Goal: Information Seeking & Learning: Learn about a topic

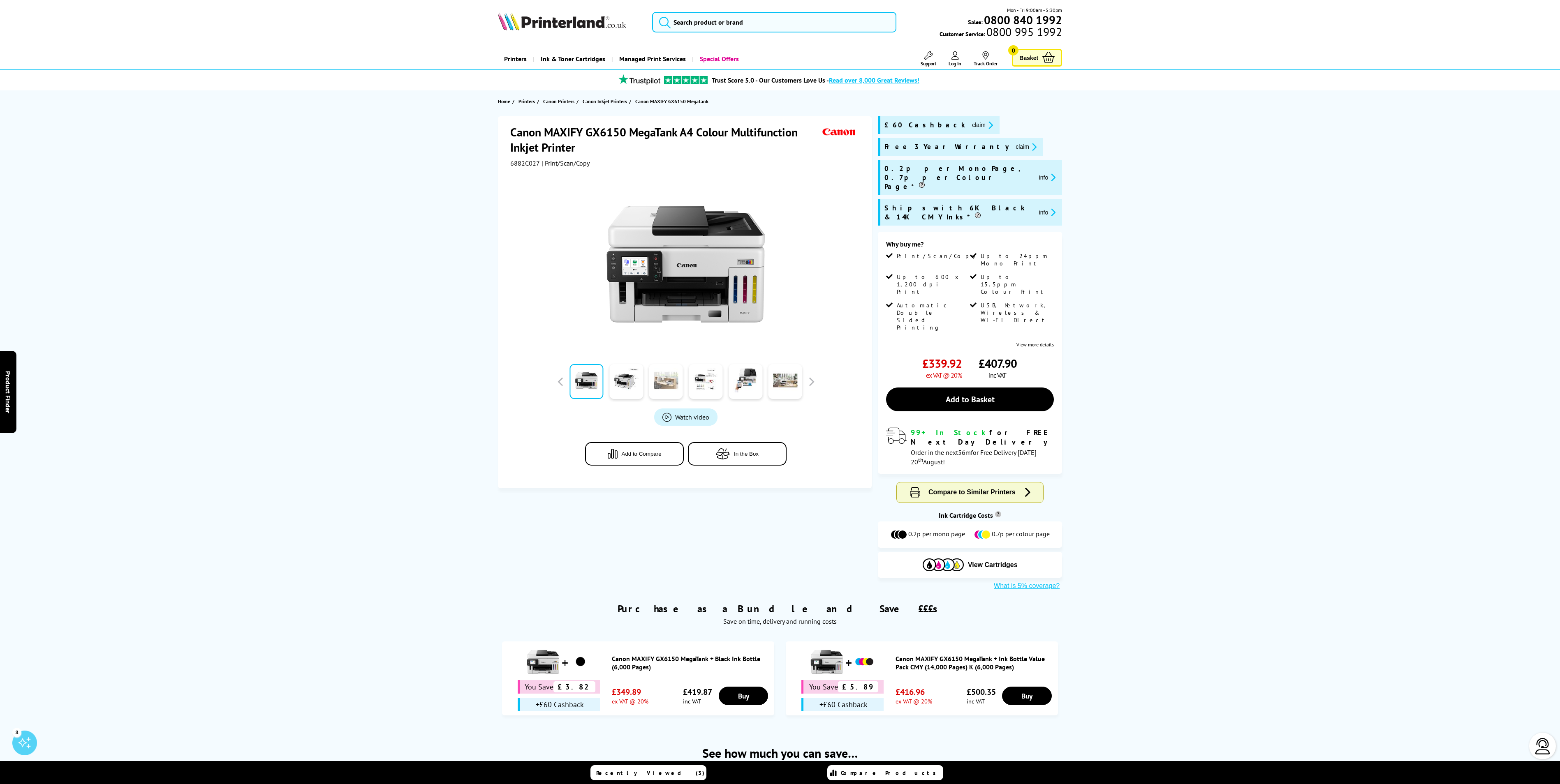
click at [677, 372] on link at bounding box center [666, 381] width 34 height 35
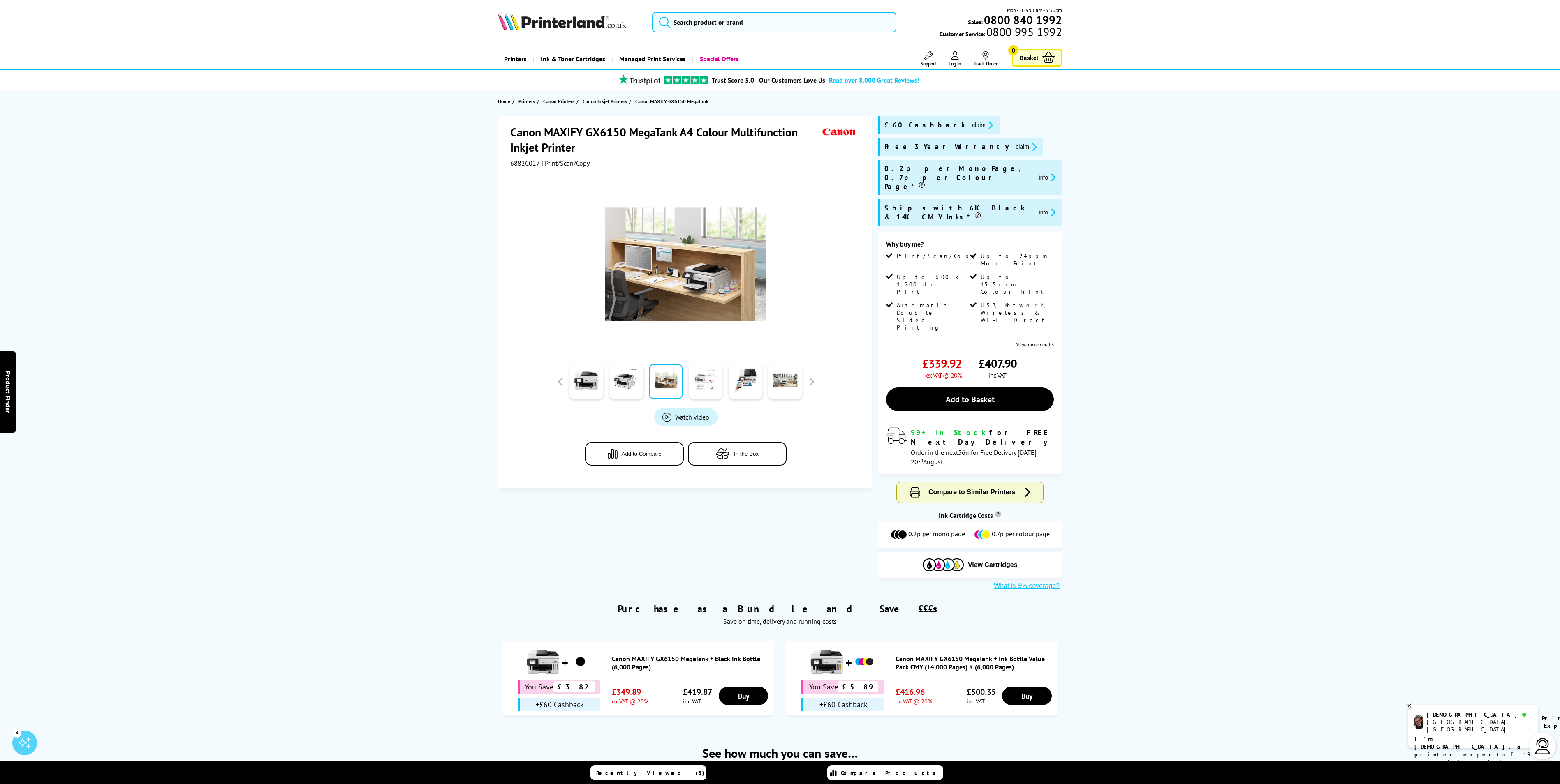
click at [700, 376] on link at bounding box center [705, 381] width 34 height 35
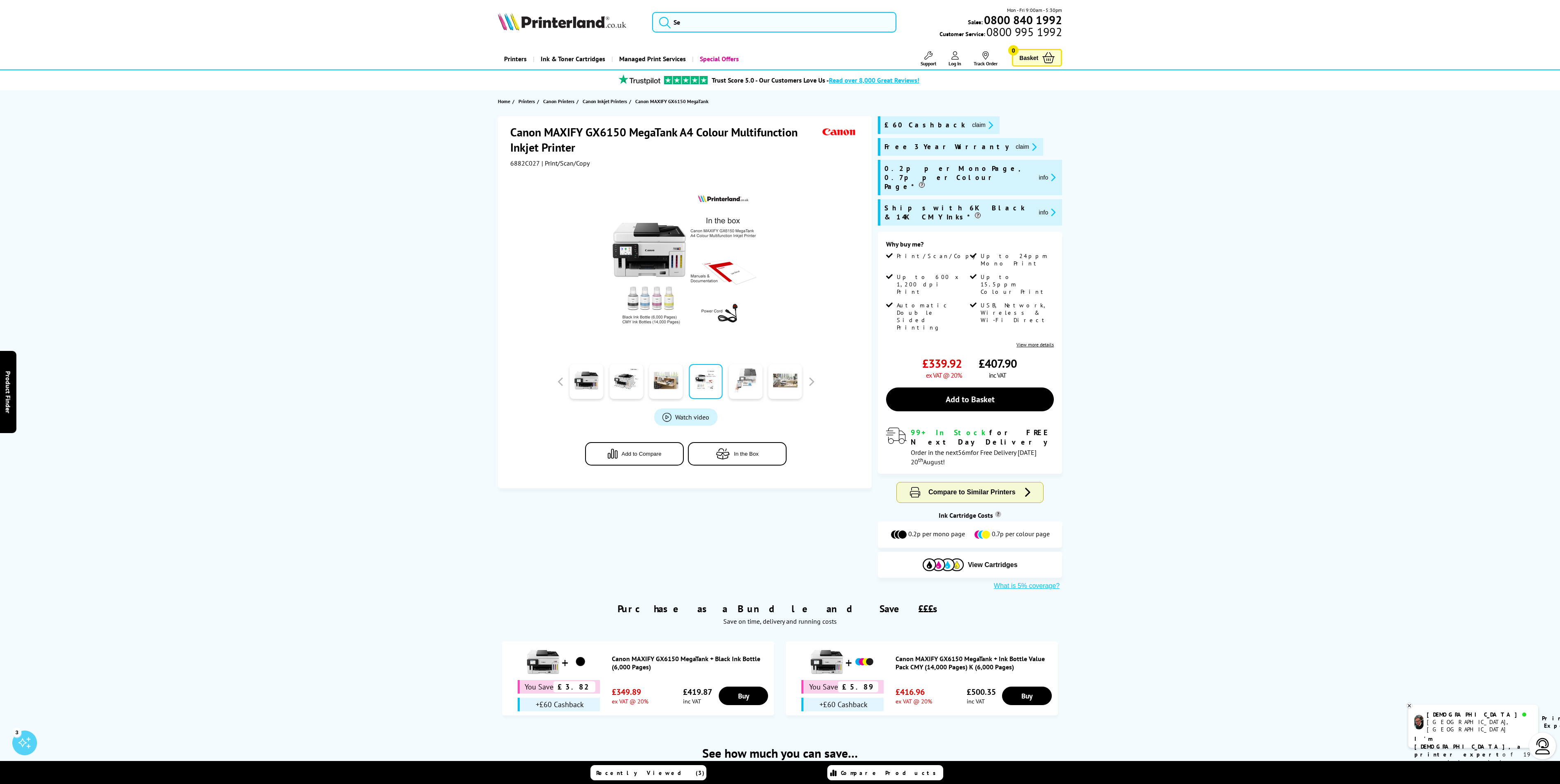
click at [741, 378] on link at bounding box center [745, 381] width 34 height 35
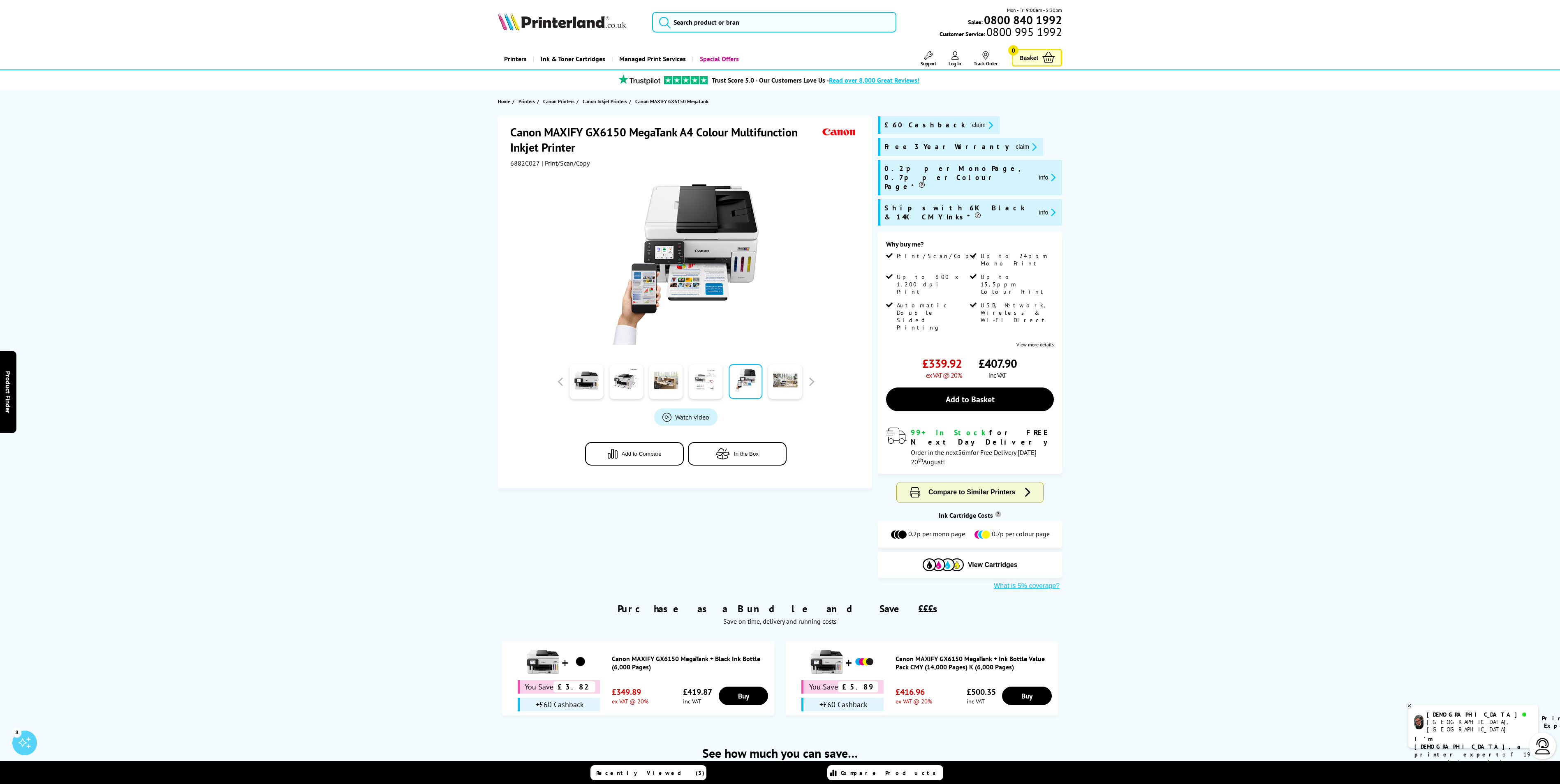
click at [698, 377] on link at bounding box center [705, 381] width 34 height 35
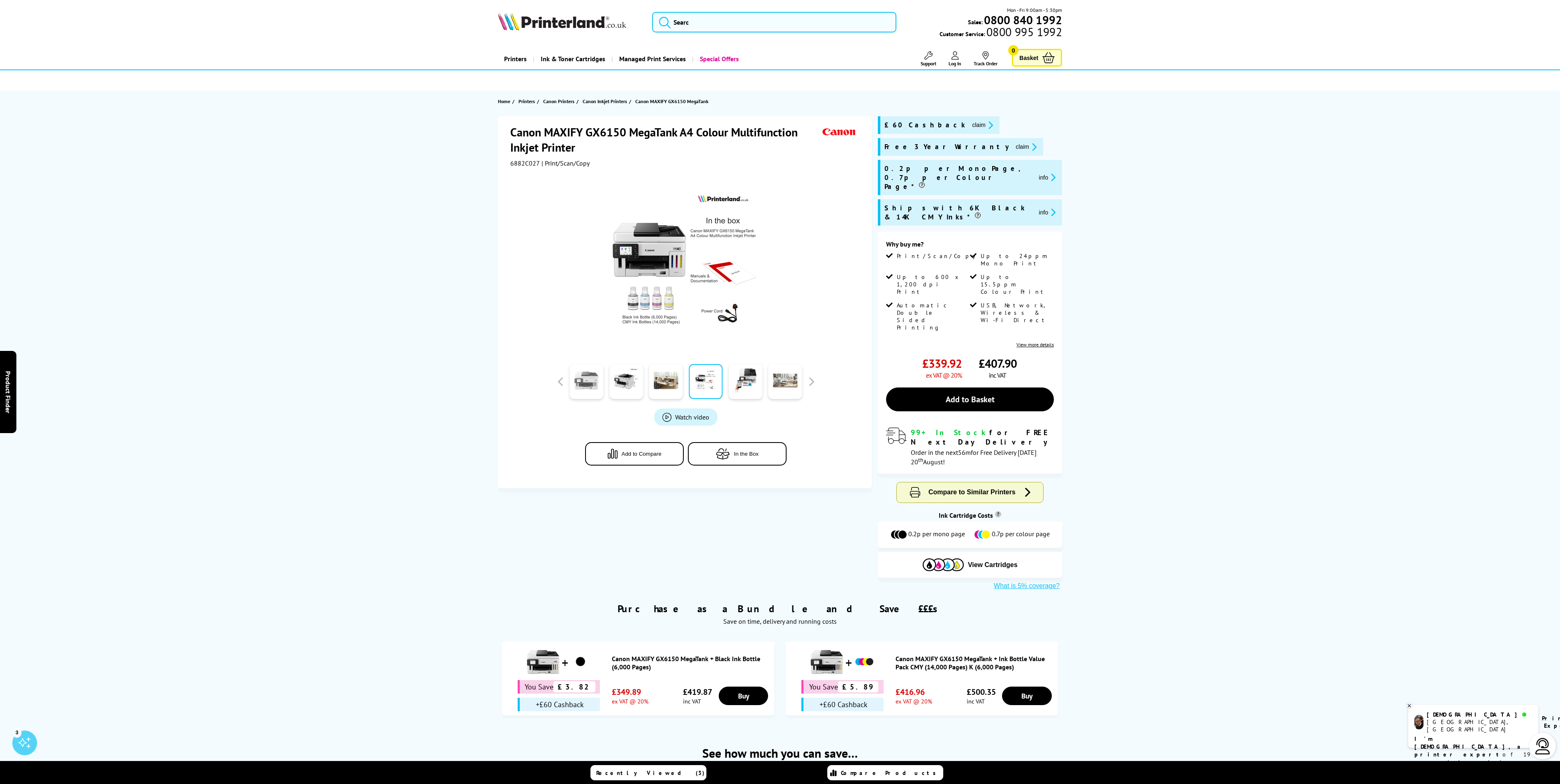
click at [587, 388] on link at bounding box center [586, 381] width 34 height 35
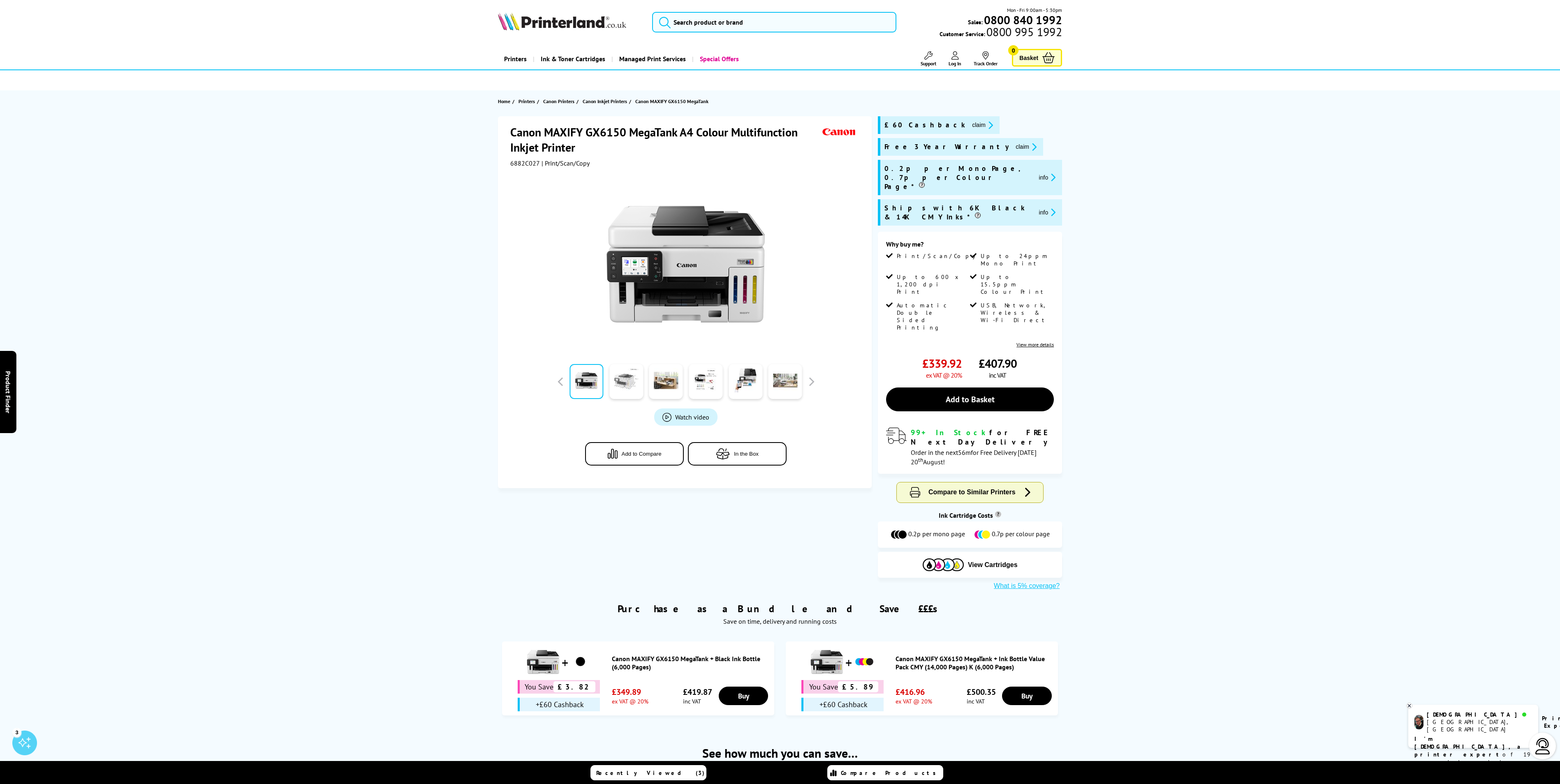
click at [629, 385] on link at bounding box center [626, 381] width 34 height 35
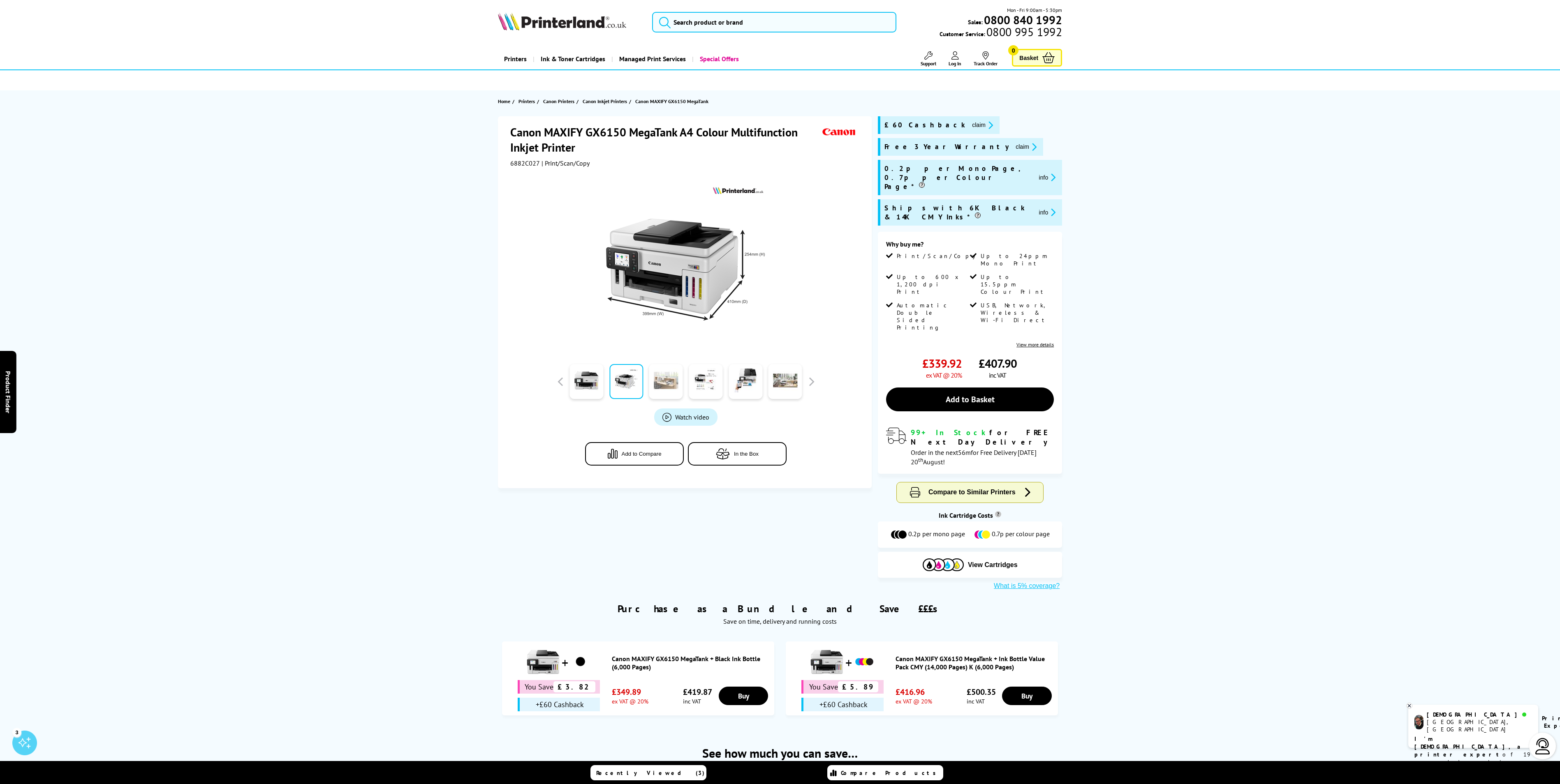
click at [654, 382] on link at bounding box center [666, 381] width 34 height 35
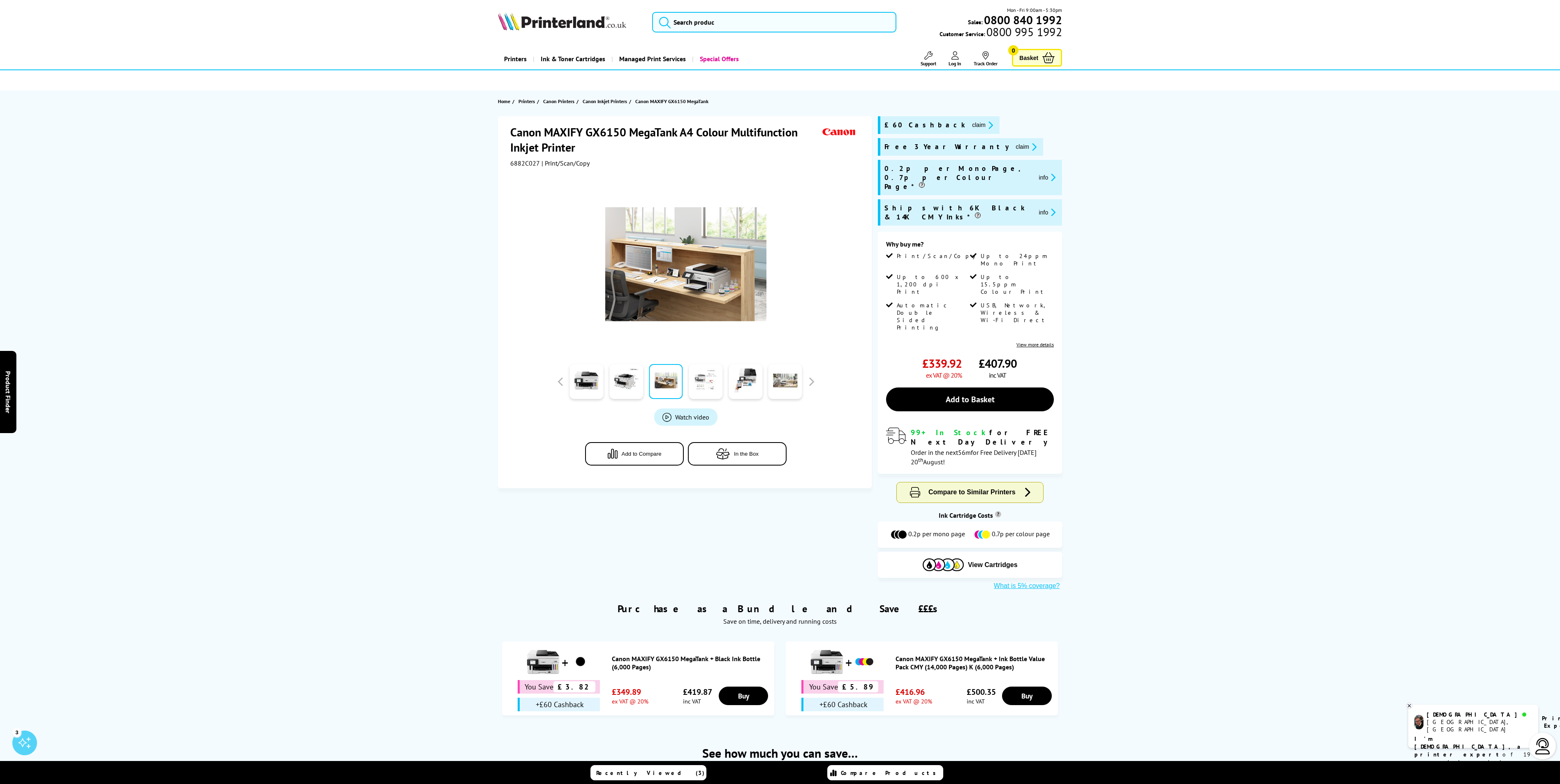
click at [697, 378] on link at bounding box center [705, 381] width 34 height 35
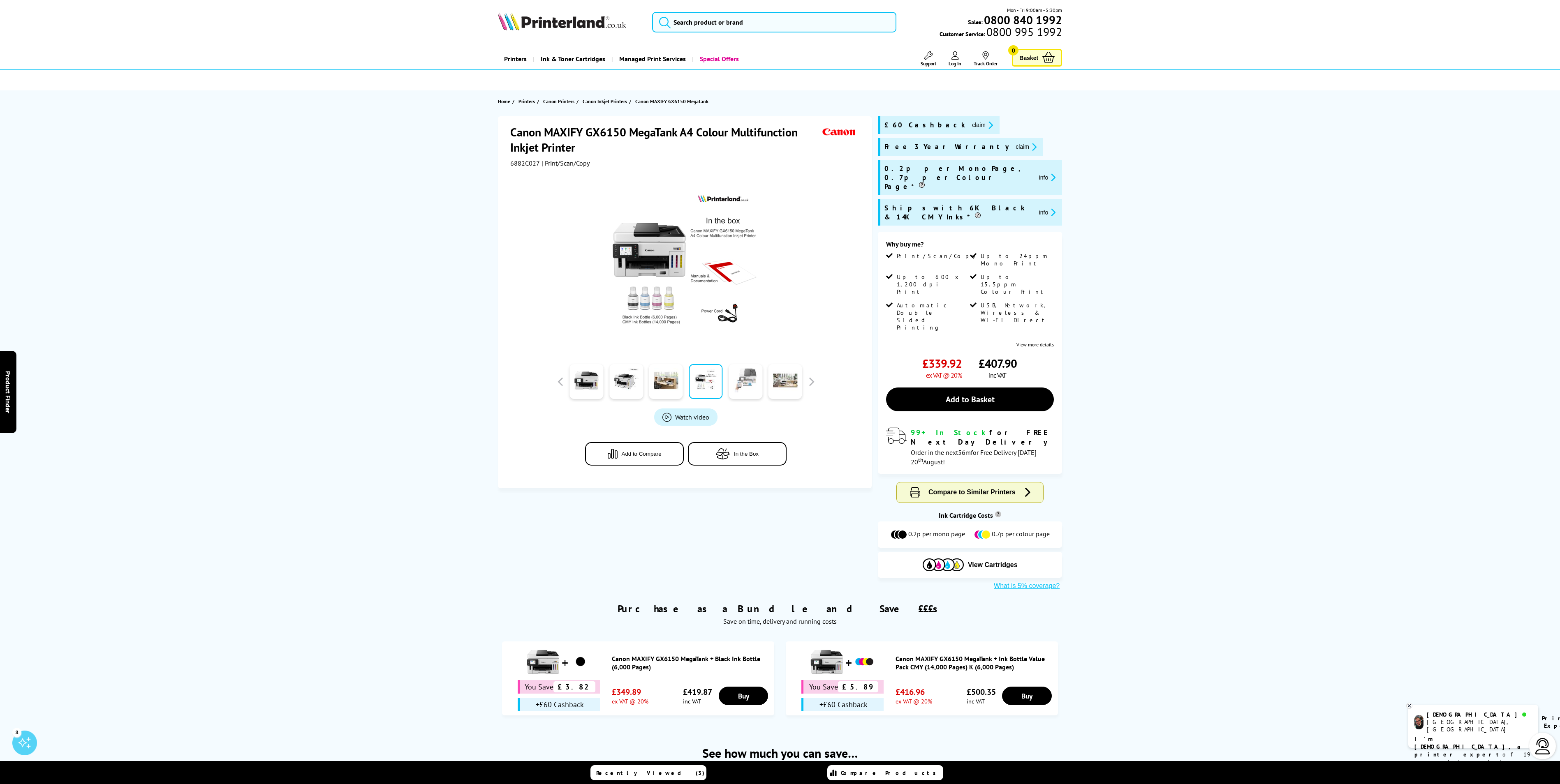
click at [738, 378] on link at bounding box center [745, 381] width 34 height 35
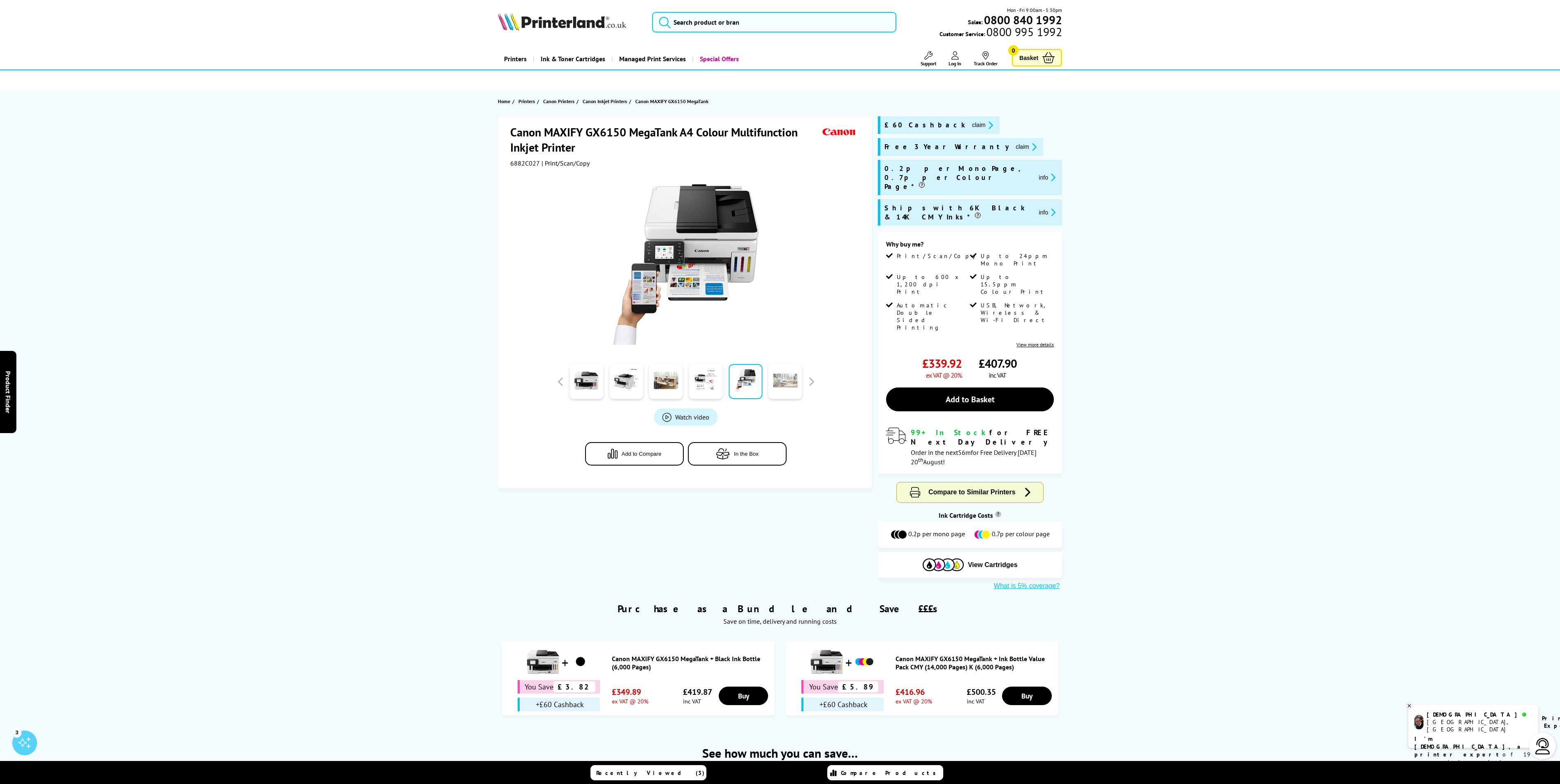
click at [785, 379] on link at bounding box center [785, 381] width 34 height 35
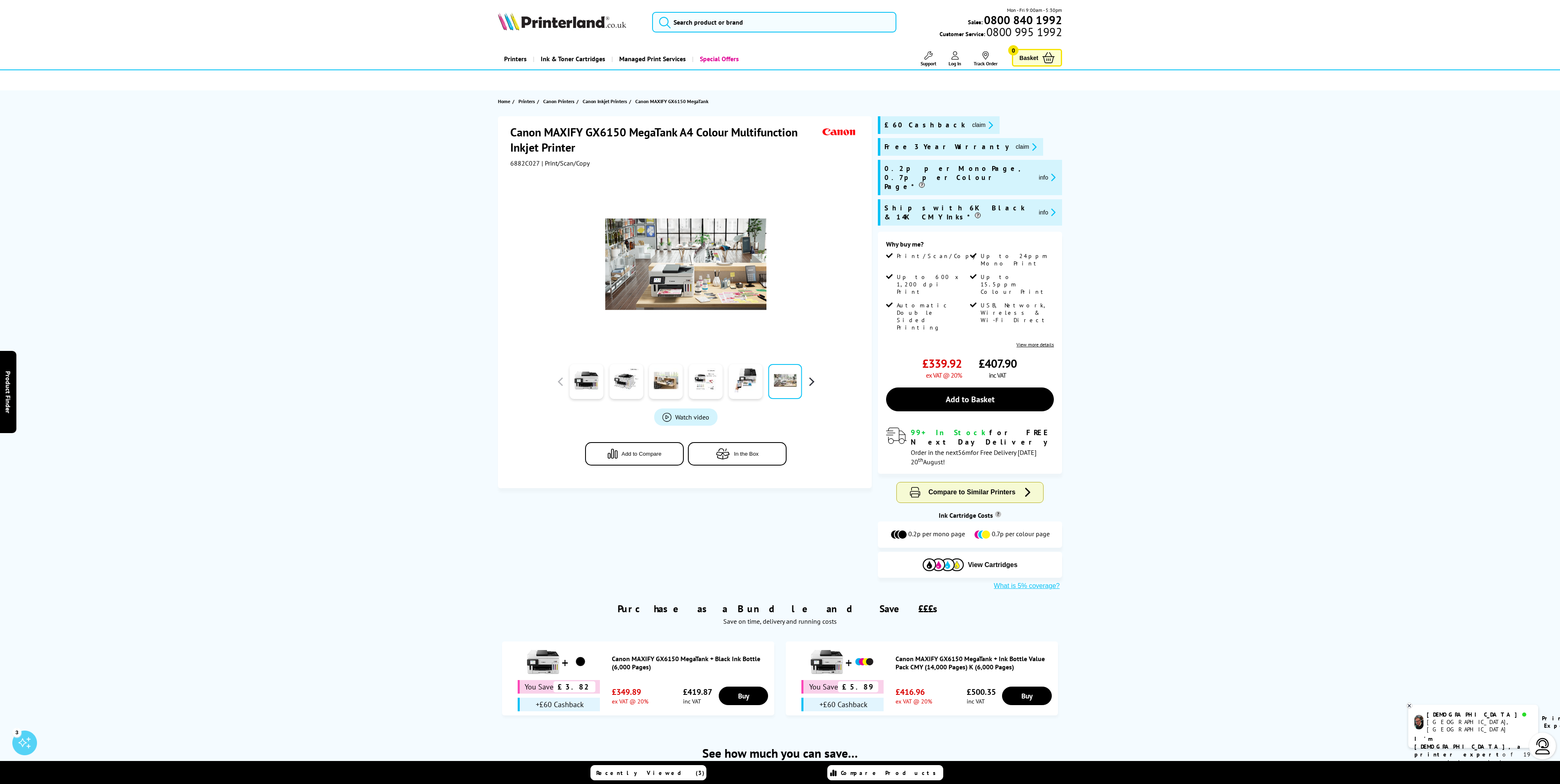
click at [812, 381] on button "button" at bounding box center [811, 382] width 12 height 12
click at [563, 378] on button "button" at bounding box center [560, 382] width 12 height 12
click at [773, 381] on link at bounding box center [785, 381] width 34 height 35
drag, startPoint x: 773, startPoint y: 381, endPoint x: 767, endPoint y: 332, distance: 49.4
click at [767, 332] on div at bounding box center [685, 264] width 206 height 161
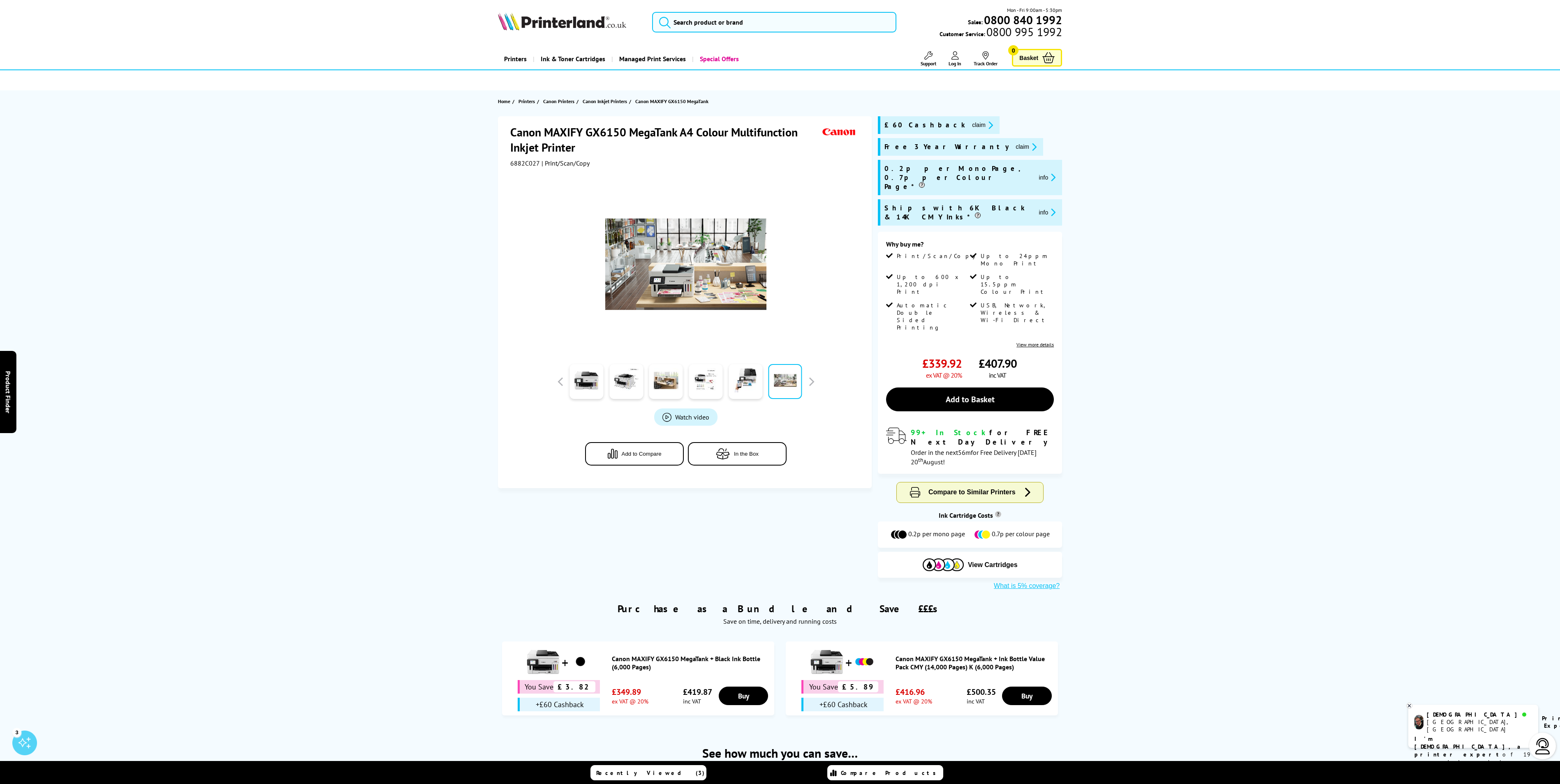
click at [791, 376] on link at bounding box center [785, 381] width 34 height 35
click at [785, 385] on link at bounding box center [785, 381] width 34 height 35
drag, startPoint x: 785, startPoint y: 385, endPoint x: 772, endPoint y: 343, distance: 44.0
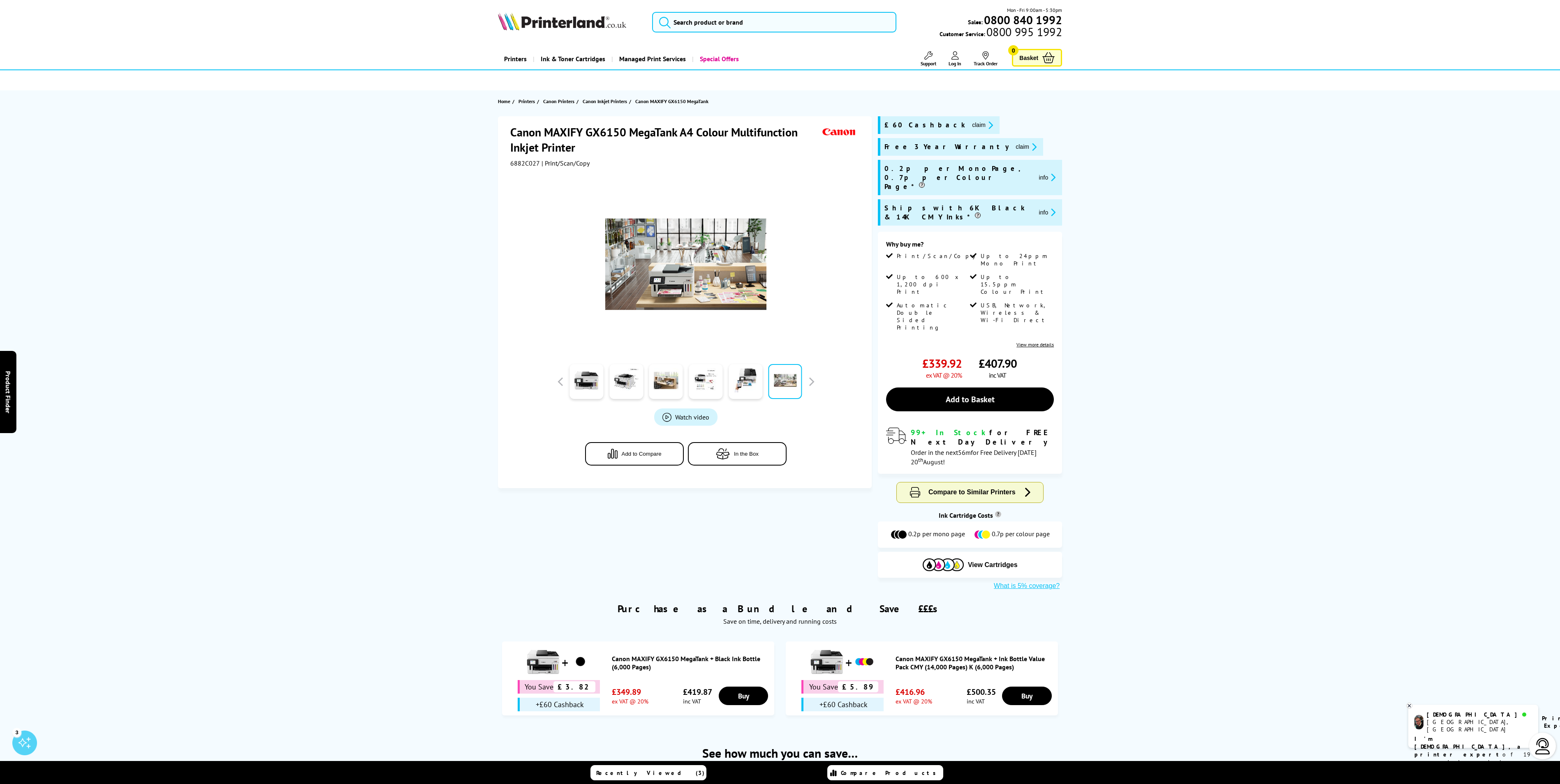
click at [772, 343] on div at bounding box center [685, 264] width 206 height 161
click at [779, 381] on link at bounding box center [785, 381] width 34 height 35
click at [781, 379] on link at bounding box center [785, 381] width 34 height 35
click at [751, 269] on img at bounding box center [686, 264] width 161 height 161
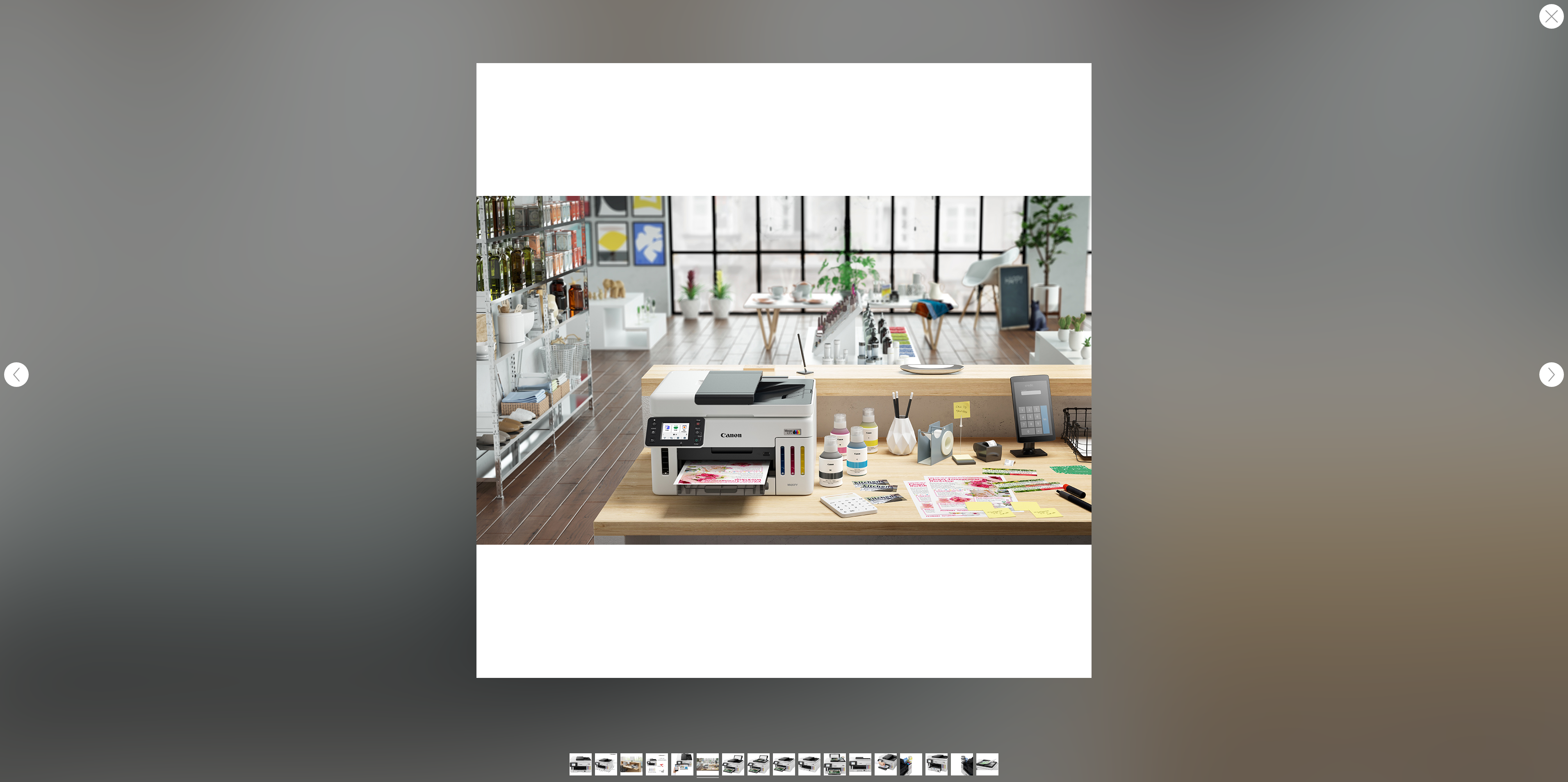
click at [772, 292] on img at bounding box center [784, 371] width 615 height 615
drag, startPoint x: 1474, startPoint y: 0, endPoint x: 993, endPoint y: 217, distance: 527.7
click at [993, 217] on img at bounding box center [784, 371] width 615 height 615
drag, startPoint x: 803, startPoint y: 290, endPoint x: 814, endPoint y: 400, distance: 110.5
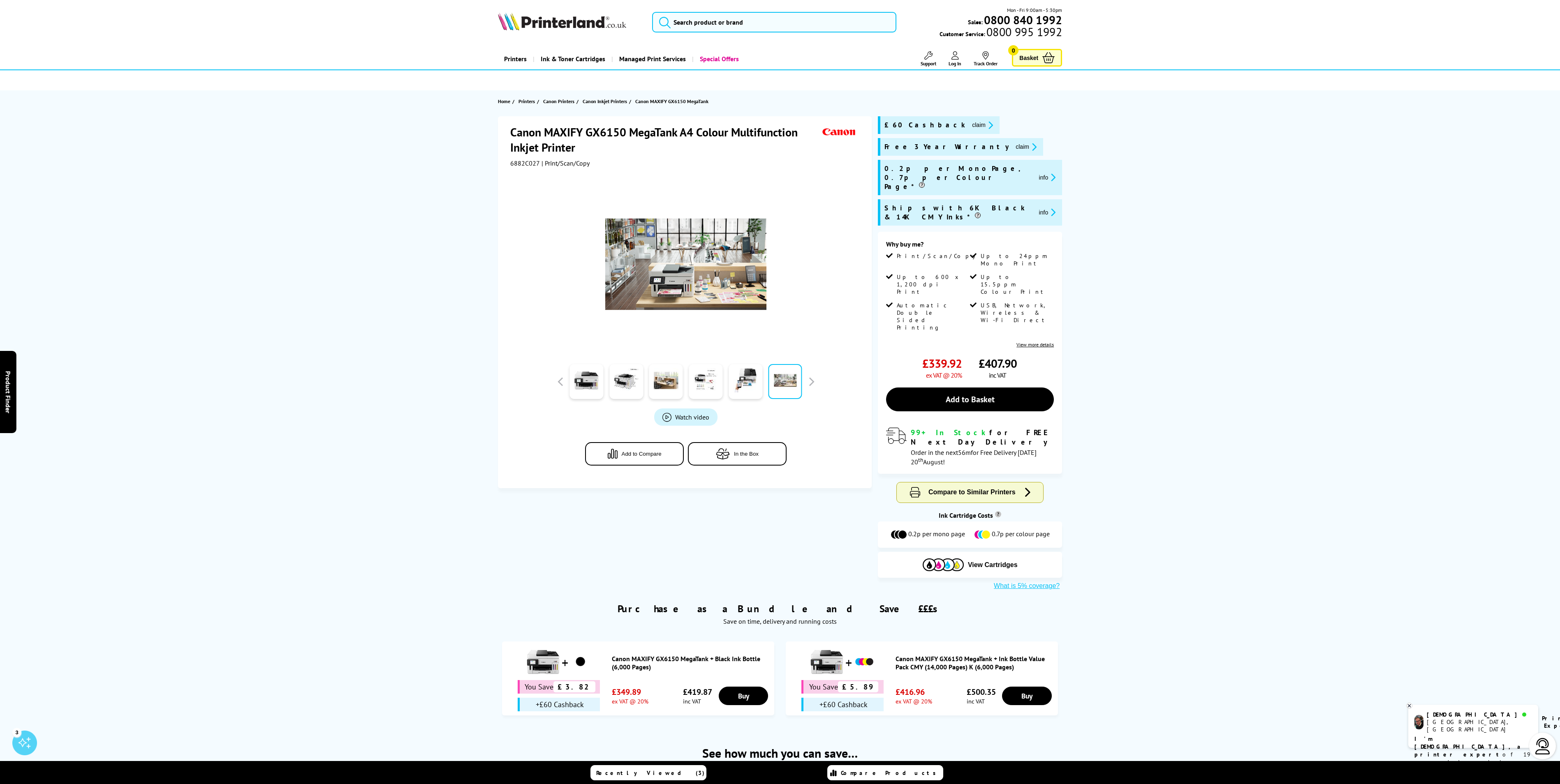
drag, startPoint x: 382, startPoint y: 358, endPoint x: 478, endPoint y: 237, distance: 154.5
click at [708, 21] on input "search" at bounding box center [774, 23] width 244 height 21
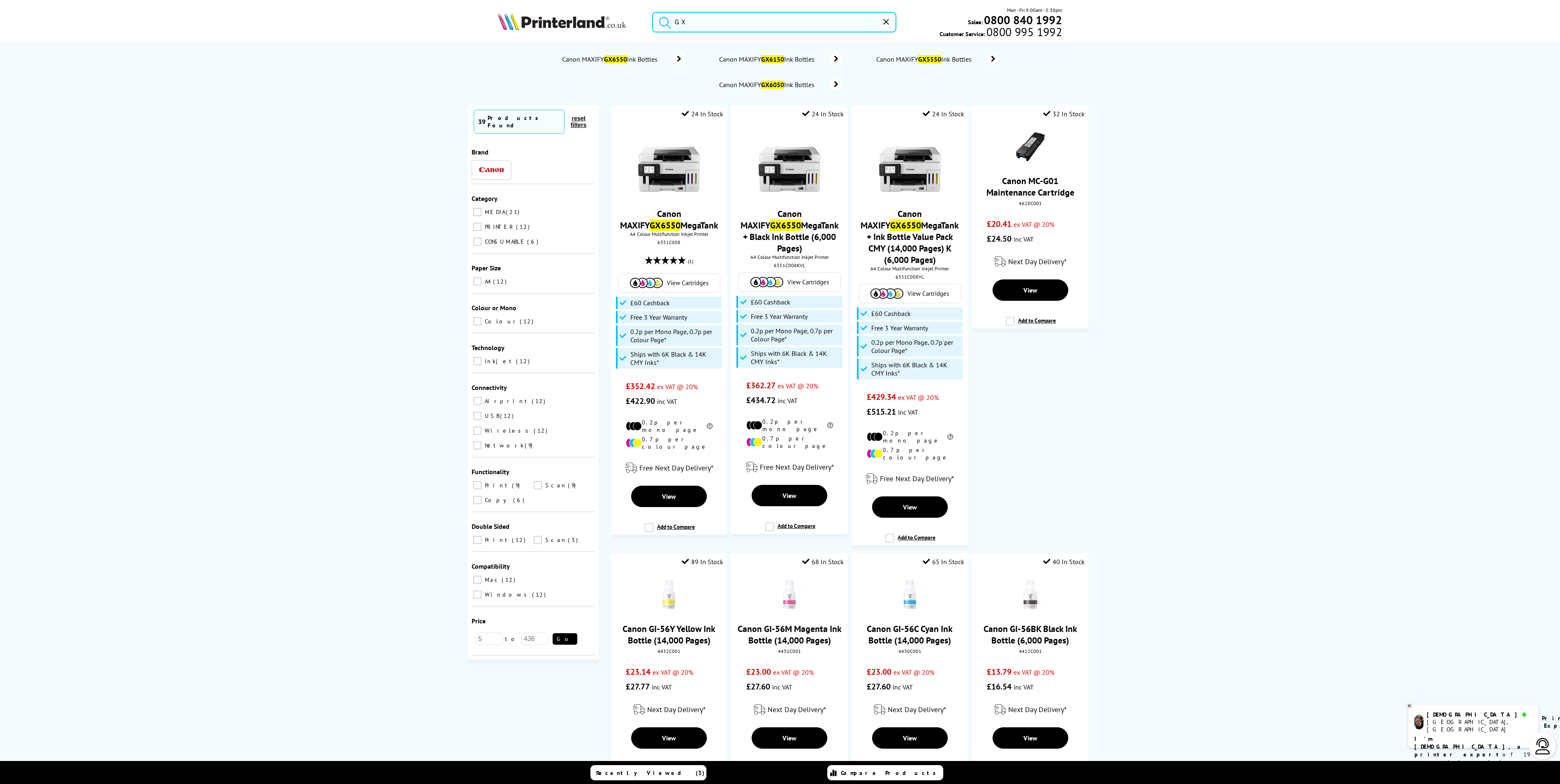
type input "Ｇ"
type input "ＧＸ６５５０"
click at [654, 173] on img at bounding box center [668, 163] width 62 height 62
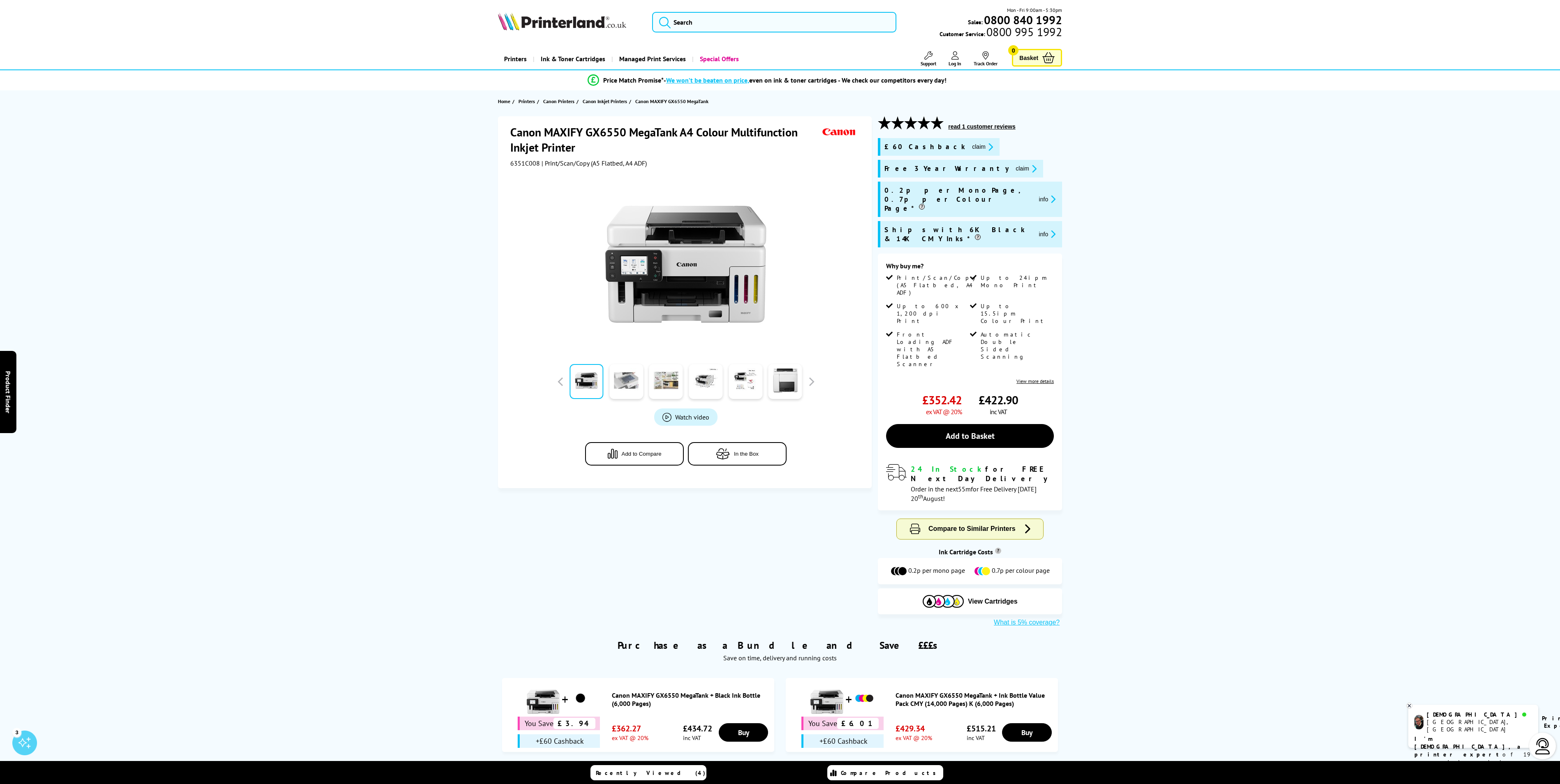
click at [628, 377] on link at bounding box center [626, 381] width 34 height 35
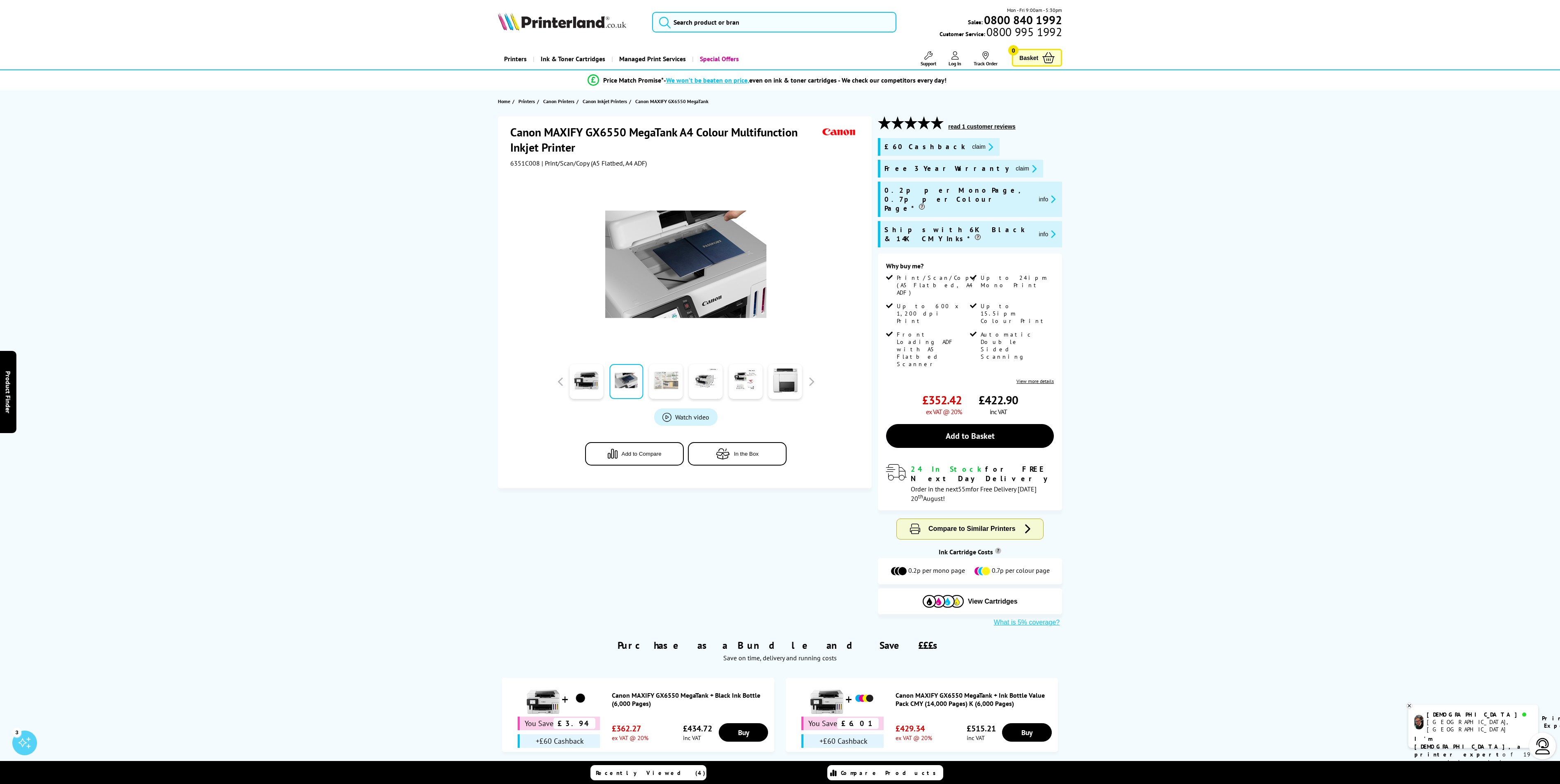
click at [658, 382] on link at bounding box center [666, 381] width 34 height 35
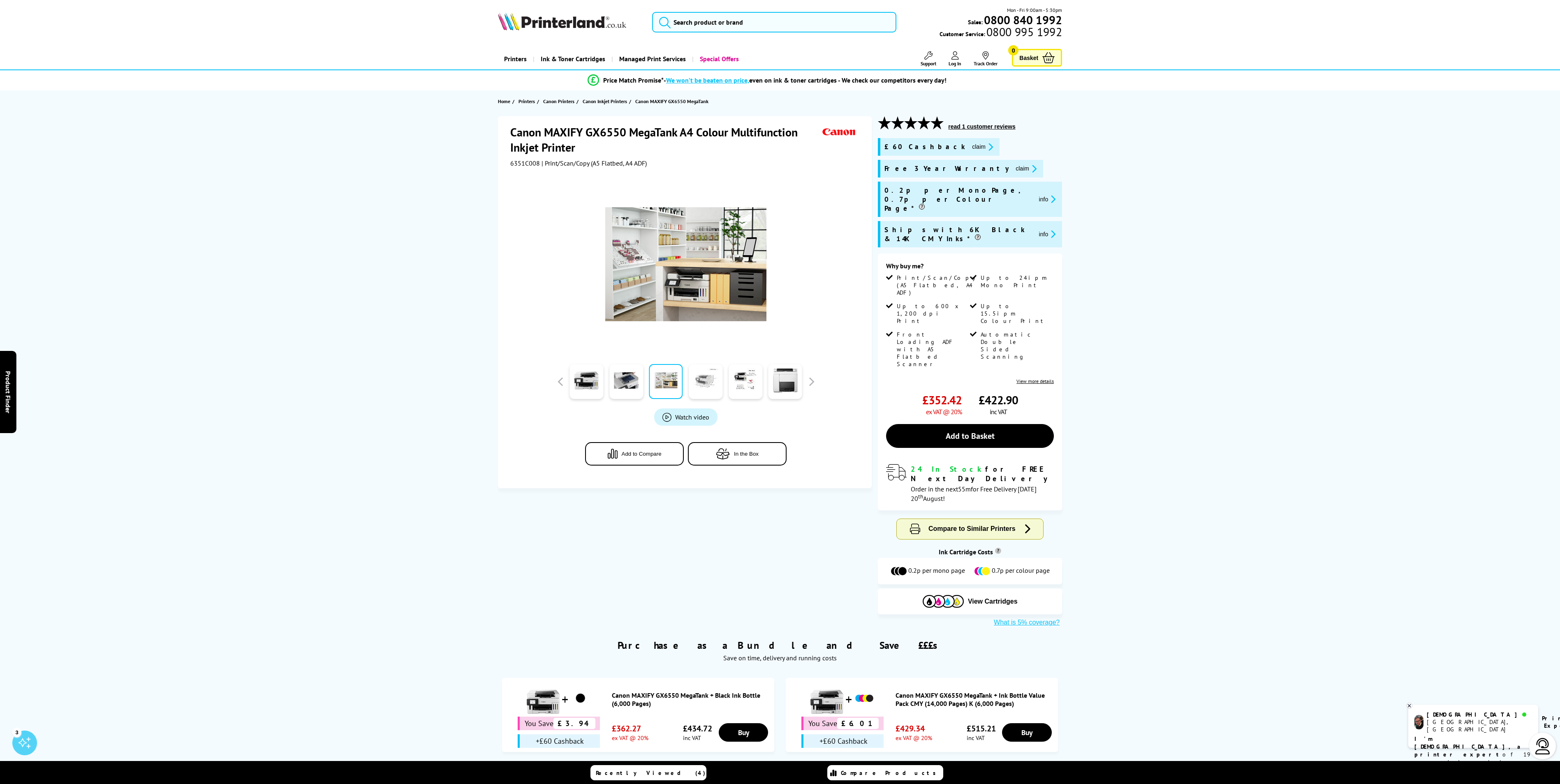
click at [696, 374] on link at bounding box center [705, 381] width 34 height 35
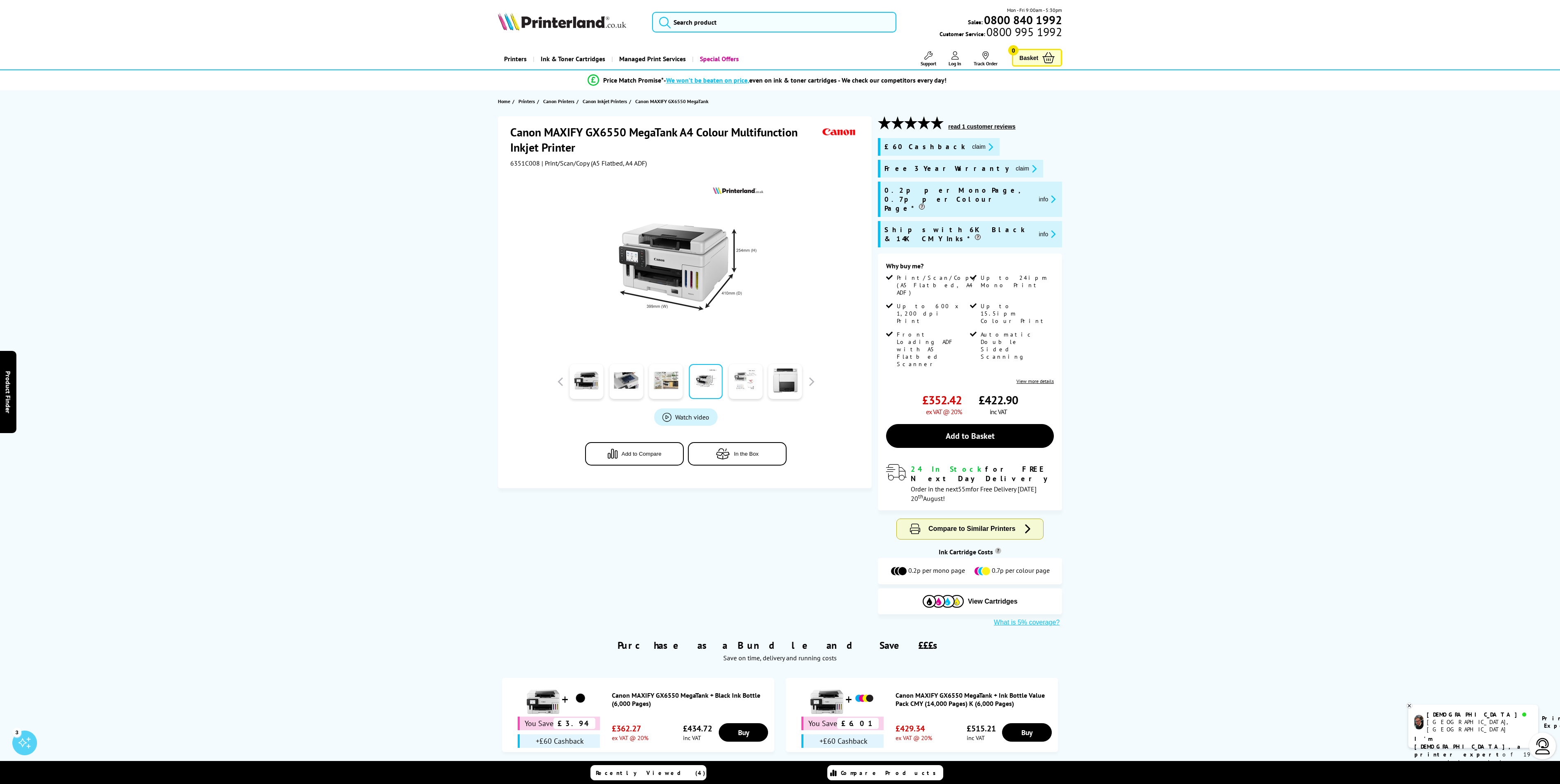
click at [735, 384] on link at bounding box center [745, 381] width 34 height 35
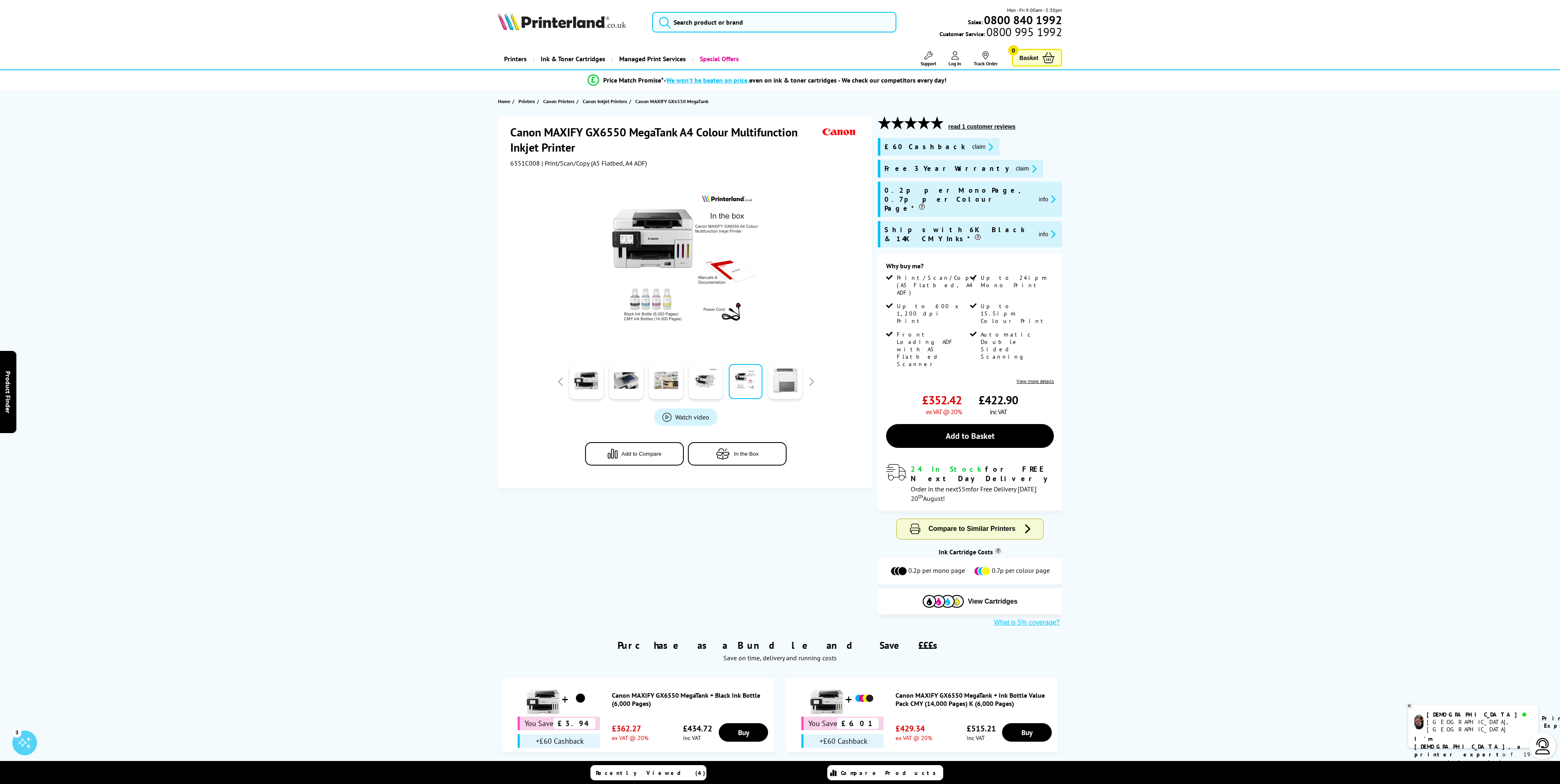
click at [796, 384] on link at bounding box center [785, 381] width 34 height 35
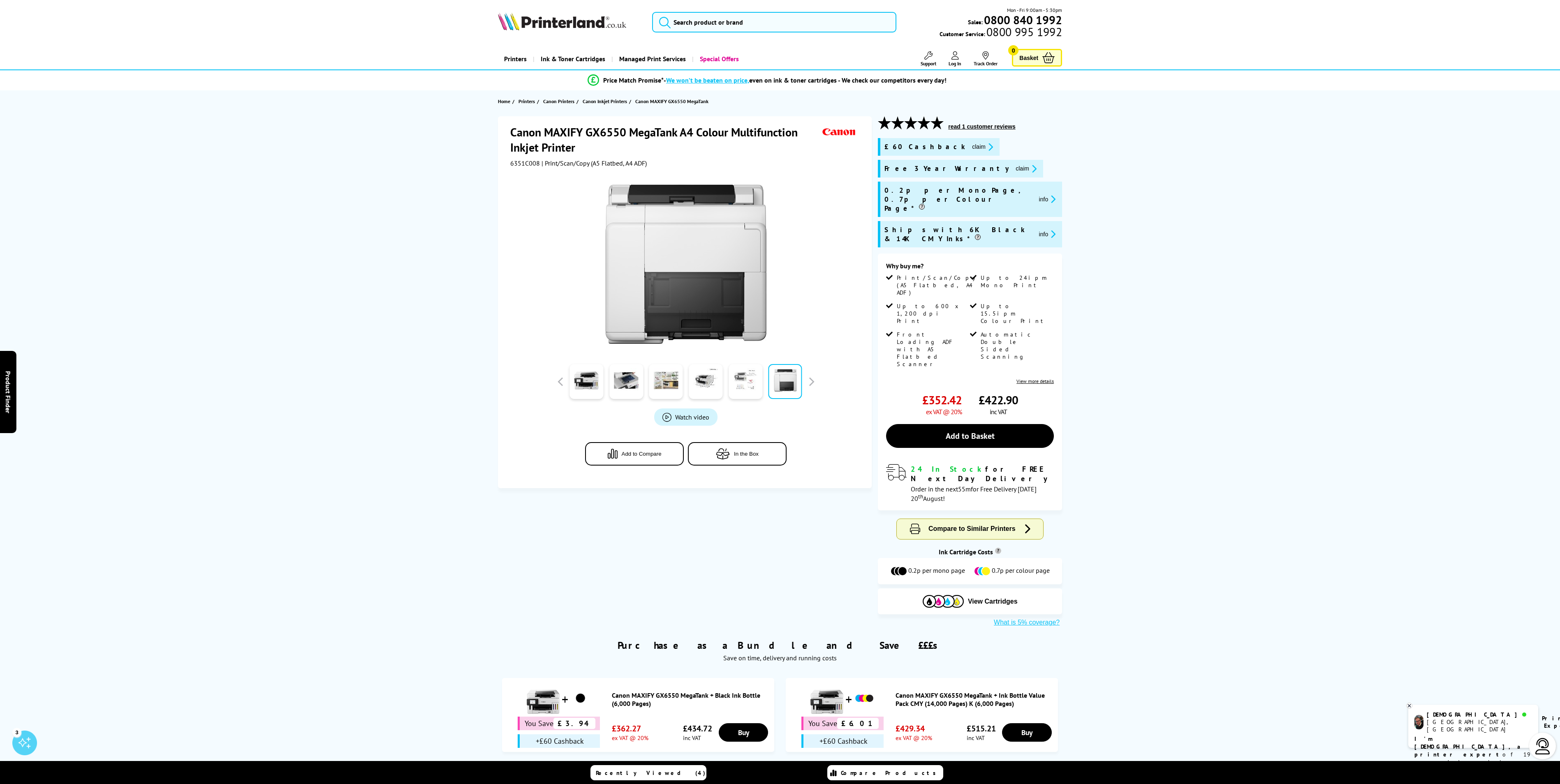
click at [746, 387] on link at bounding box center [745, 381] width 34 height 35
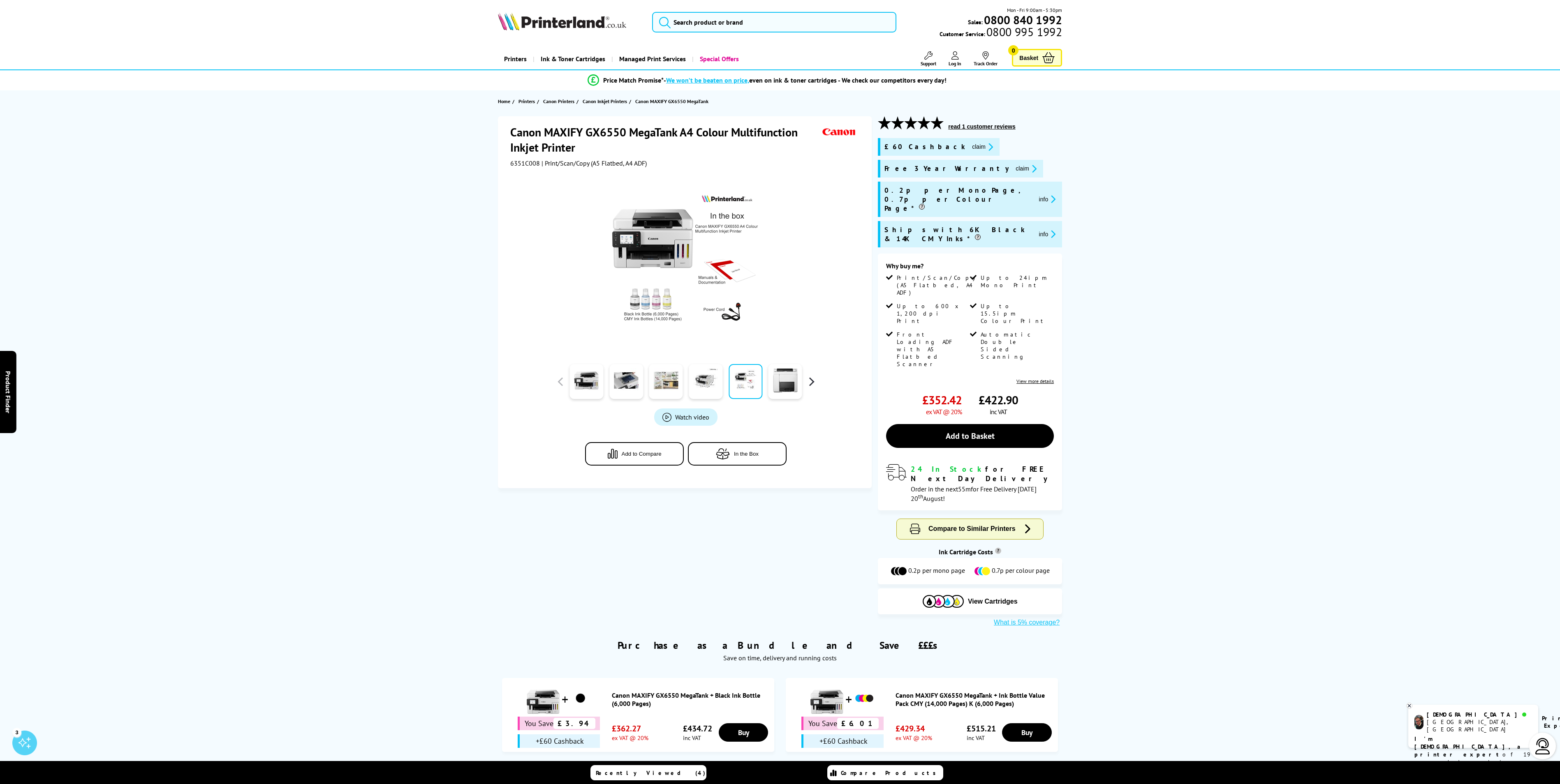
click at [811, 383] on button "button" at bounding box center [811, 382] width 12 height 12
click at [557, 384] on button "button" at bounding box center [560, 382] width 12 height 12
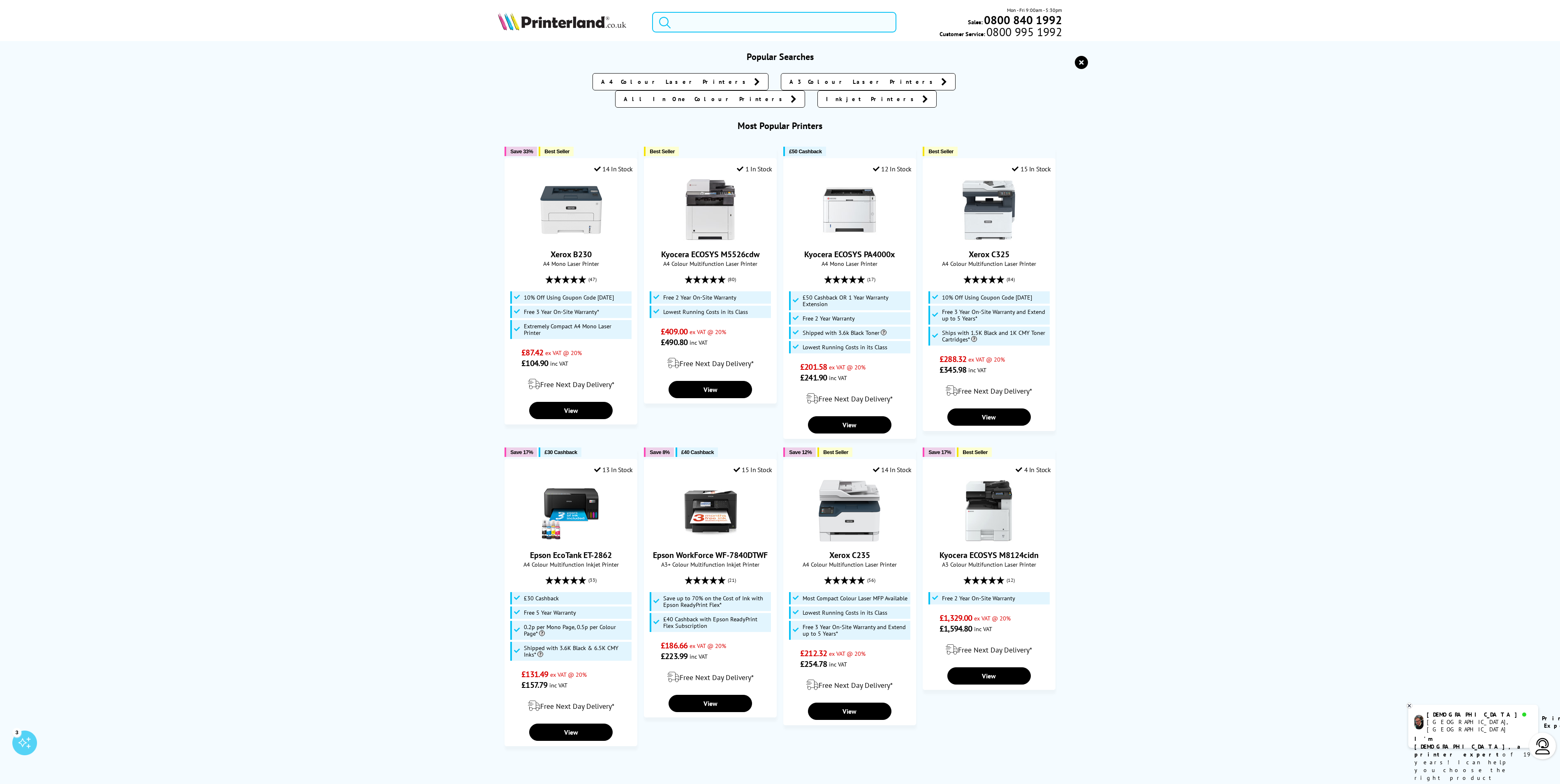
click at [705, 24] on input "search" at bounding box center [774, 23] width 244 height 21
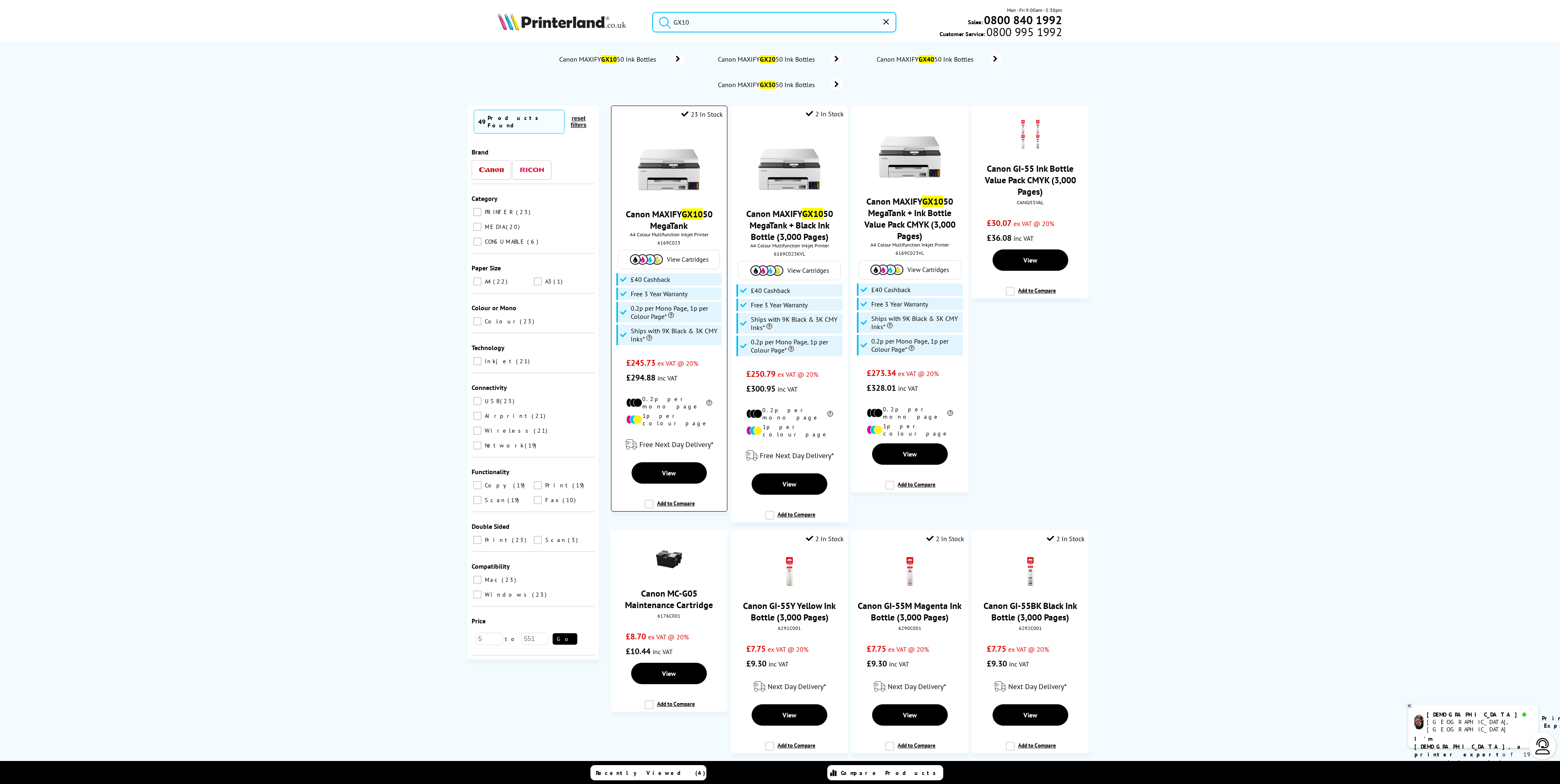
type input "GX10"
click at [661, 166] on img at bounding box center [668, 163] width 62 height 62
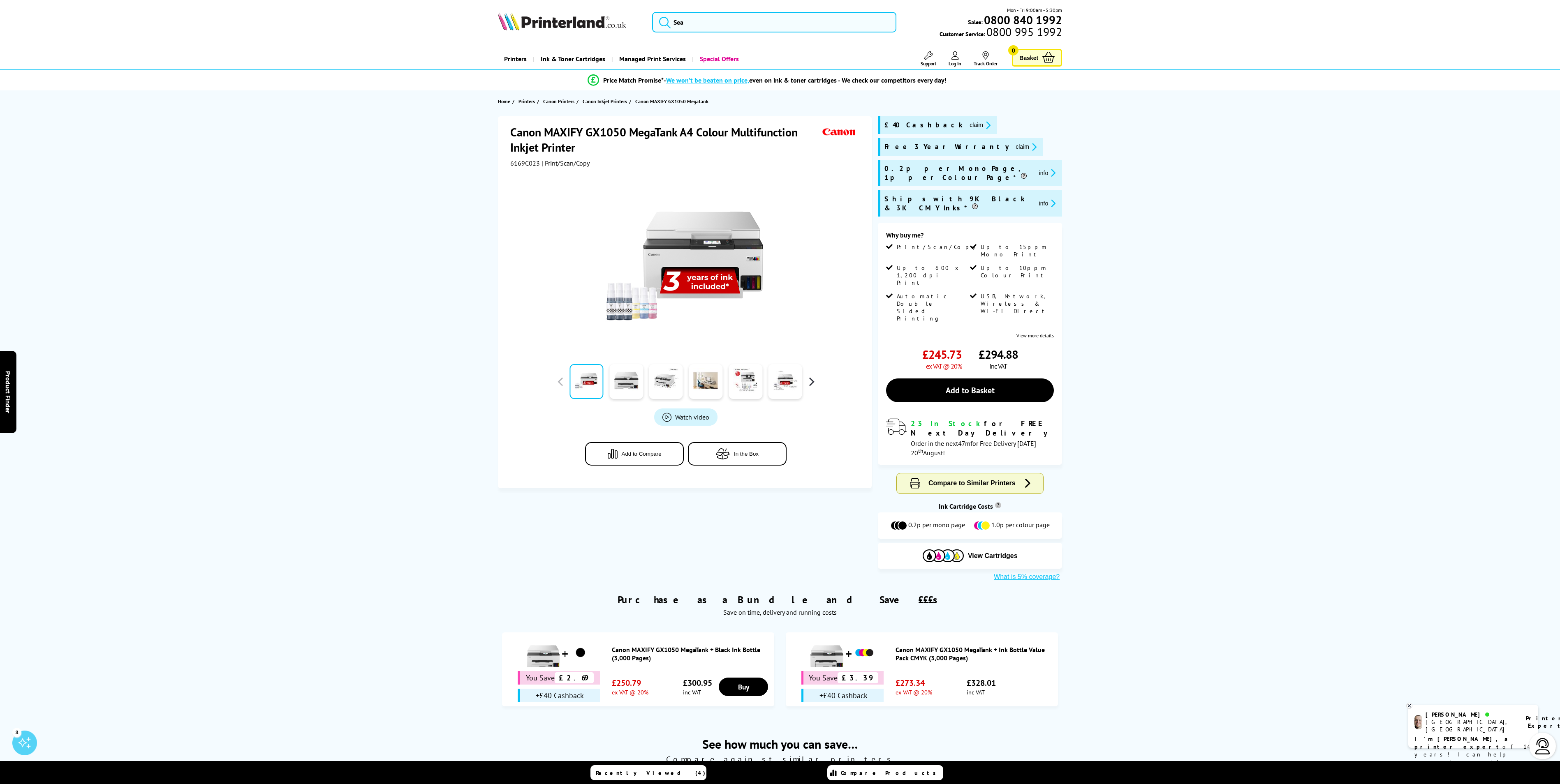
click at [811, 379] on button "button" at bounding box center [811, 382] width 12 height 12
click at [564, 386] on div at bounding box center [685, 381] width 263 height 41
